Goal: Register for event/course

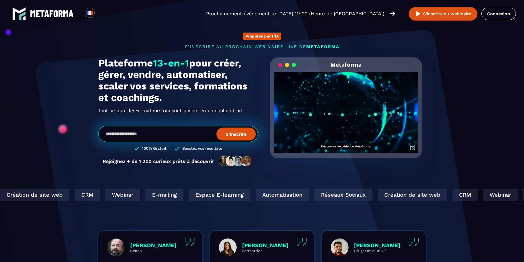
click at [236, 133] on button "S’inscrire" at bounding box center [235, 133] width 39 height 13
click at [440, 13] on button "S’inscrire au webinaire" at bounding box center [443, 13] width 69 height 13
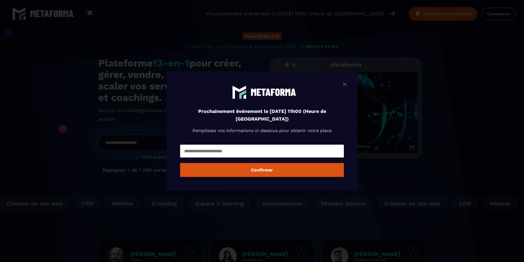
click at [265, 159] on div "Modal window" at bounding box center [262, 151] width 164 height 16
click at [267, 155] on input "Modal window" at bounding box center [262, 150] width 164 height 13
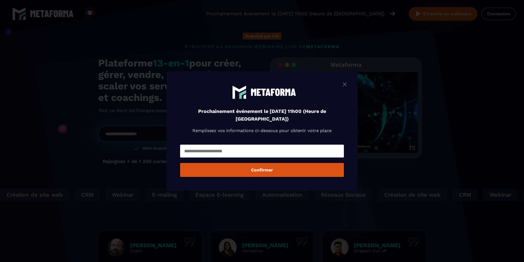
type input "**********"
click at [263, 170] on button "Confirmer" at bounding box center [262, 170] width 164 height 14
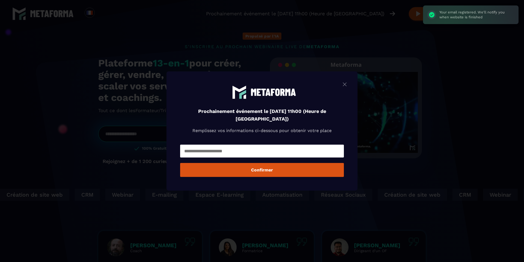
click at [266, 151] on input "Modal window" at bounding box center [262, 150] width 164 height 13
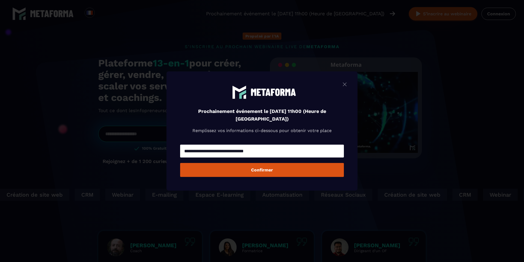
type input "**********"
click at [180, 163] on button "Confirmer" at bounding box center [262, 170] width 164 height 14
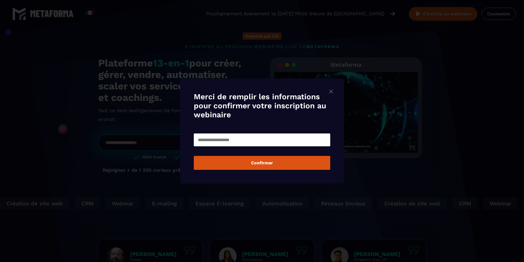
click at [273, 141] on input "Modal window" at bounding box center [262, 139] width 136 height 13
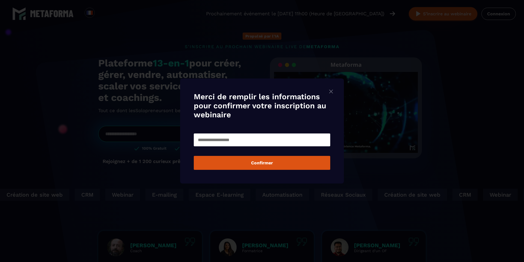
drag, startPoint x: 339, startPoint y: 103, endPoint x: 334, endPoint y: 99, distance: 6.0
click at [339, 103] on div "Merci de remplir les informations pour confirmer votre inscription au webinaire…" at bounding box center [262, 130] width 164 height 105
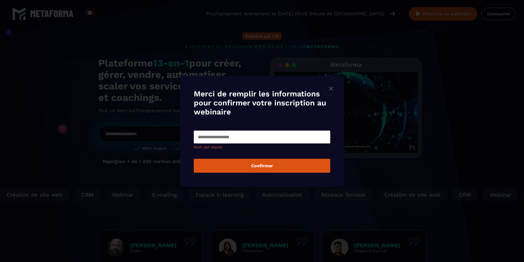
click at [332, 90] on img "Modal window" at bounding box center [331, 88] width 7 height 7
